Goal: Check status: Check status

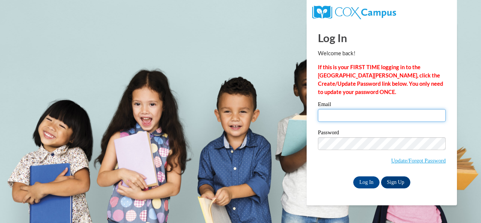
click at [343, 116] on input "Email" at bounding box center [382, 115] width 128 height 13
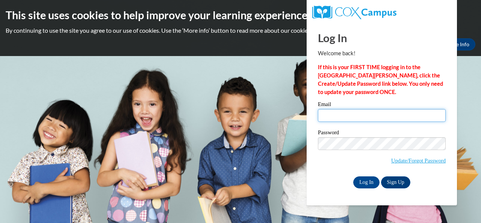
type input "walden.anna.c@muscogee.k12.ga.us"
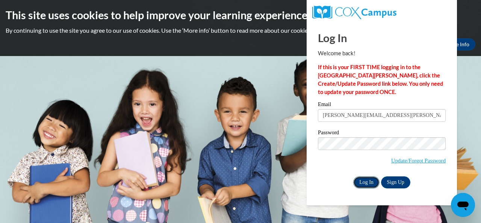
click at [362, 179] on input "Log In" at bounding box center [366, 182] width 26 height 12
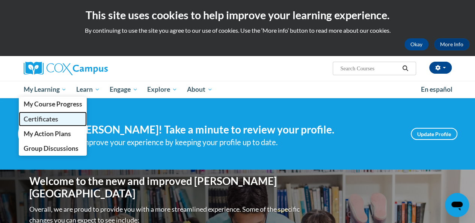
click at [51, 123] on link "Certificates" at bounding box center [53, 119] width 68 height 15
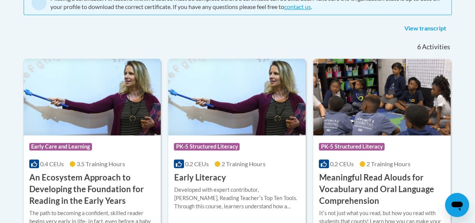
scroll to position [177, 0]
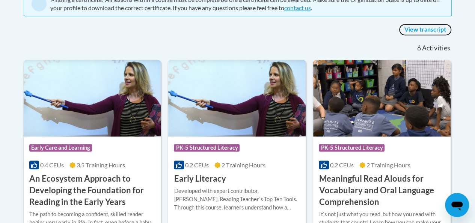
click at [419, 31] on link "View transcript" at bounding box center [425, 30] width 53 height 12
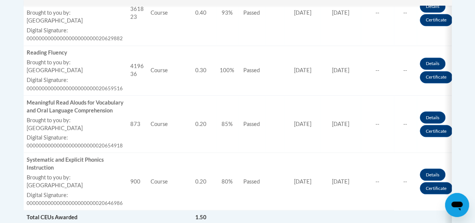
scroll to position [631, 0]
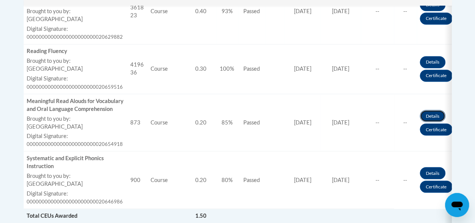
click at [430, 118] on link "Details" at bounding box center [433, 116] width 26 height 12
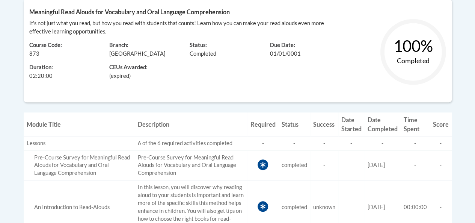
scroll to position [198, 0]
